Goal: Information Seeking & Learning: Learn about a topic

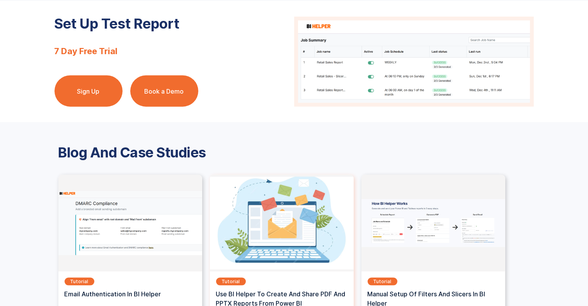
scroll to position [937, 0]
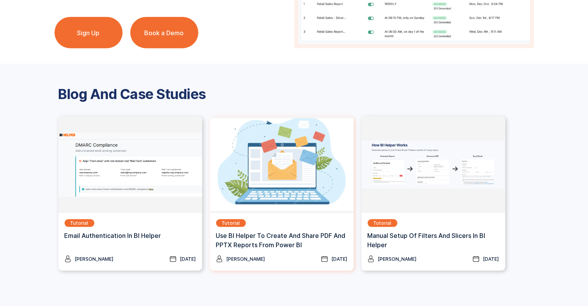
click at [249, 190] on img at bounding box center [282, 164] width 144 height 97
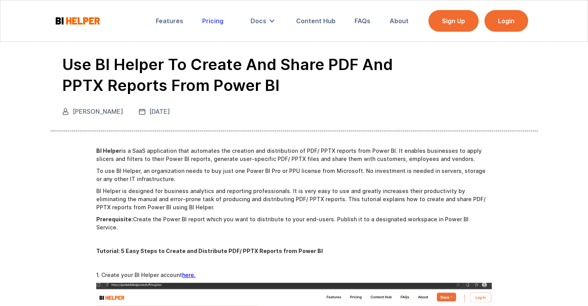
click at [205, 17] on div "Pricing" at bounding box center [212, 21] width 21 height 8
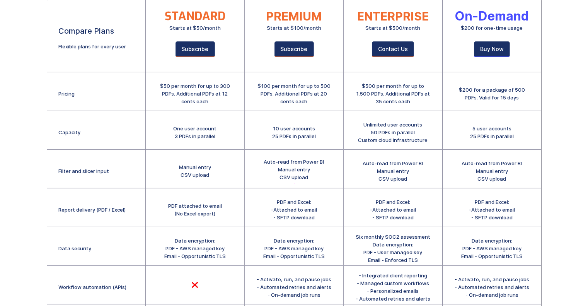
scroll to position [155, 0]
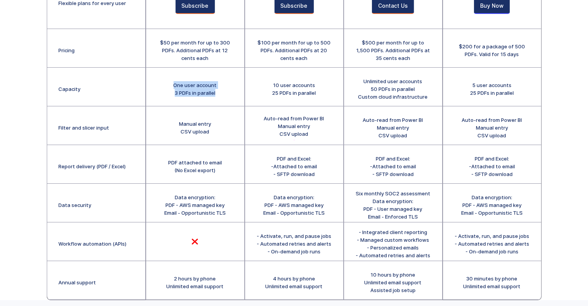
drag, startPoint x: 170, startPoint y: 86, endPoint x: 216, endPoint y: 103, distance: 48.7
click at [216, 103] on div "One user account 3 PDFs in parallel" at bounding box center [195, 87] width 98 height 39
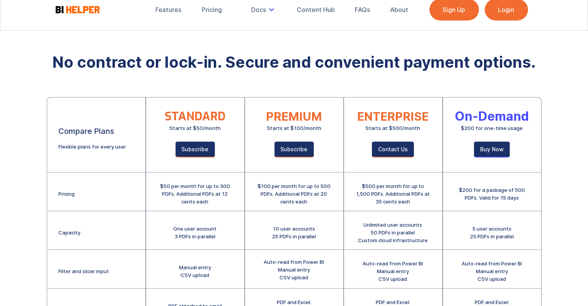
scroll to position [0, 0]
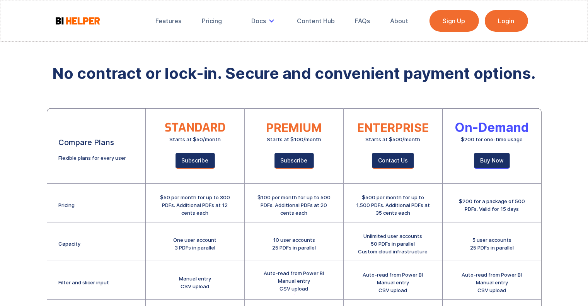
click at [359, 213] on div "$500 per month for up to 1,500 PDFs. Additional PDFs at 35 cents each" at bounding box center [392, 204] width 75 height 23
click at [162, 20] on div "Features" at bounding box center [169, 21] width 26 height 8
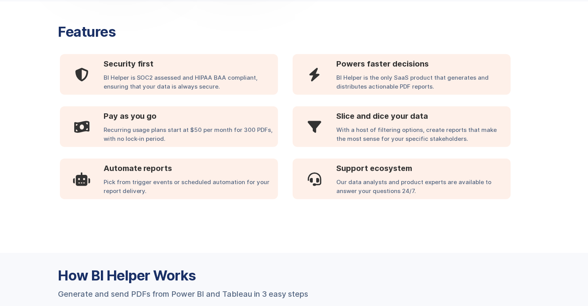
scroll to position [332, 0]
